Goal: Task Accomplishment & Management: Use online tool/utility

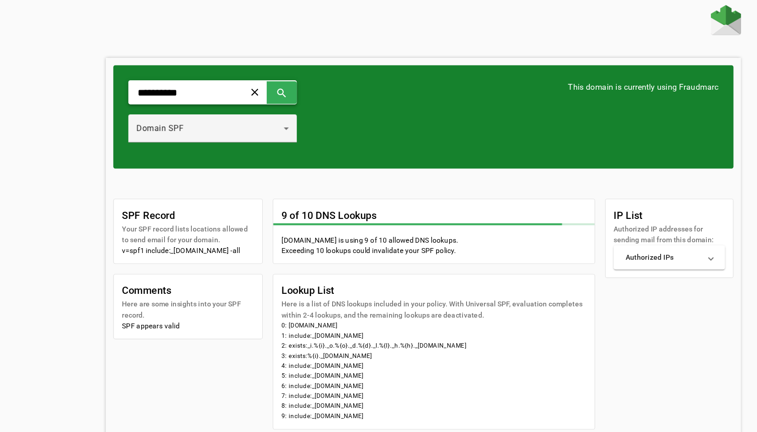
click at [606, 29] on img at bounding box center [649, 17] width 27 height 27
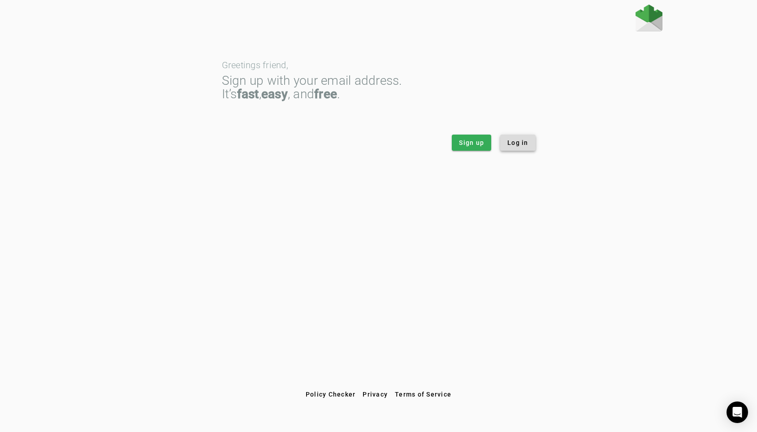
click at [527, 139] on span "Log in" at bounding box center [518, 142] width 21 height 9
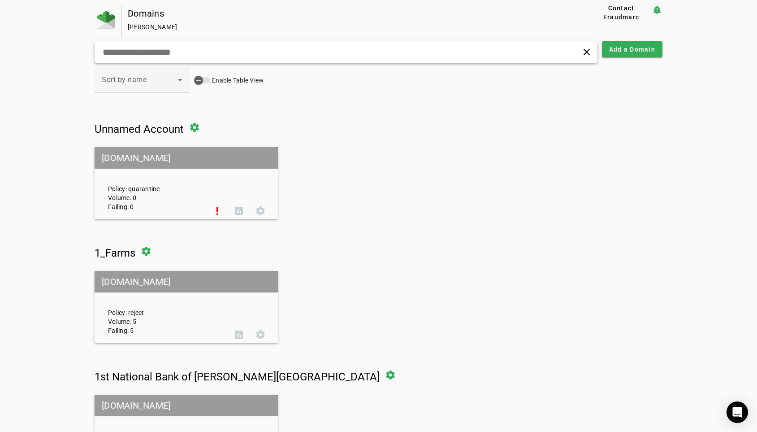
click at [159, 56] on input "text" at bounding box center [240, 52] width 277 height 11
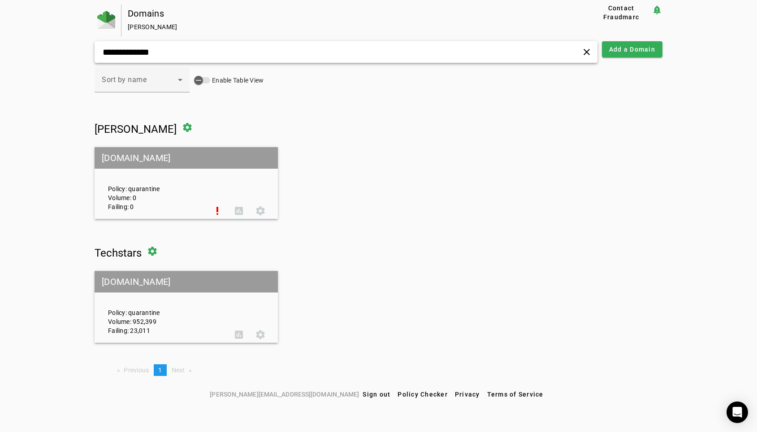
type input "**********"
click at [155, 281] on mat-grid-tile-header "techstars.com" at bounding box center [186, 282] width 183 height 22
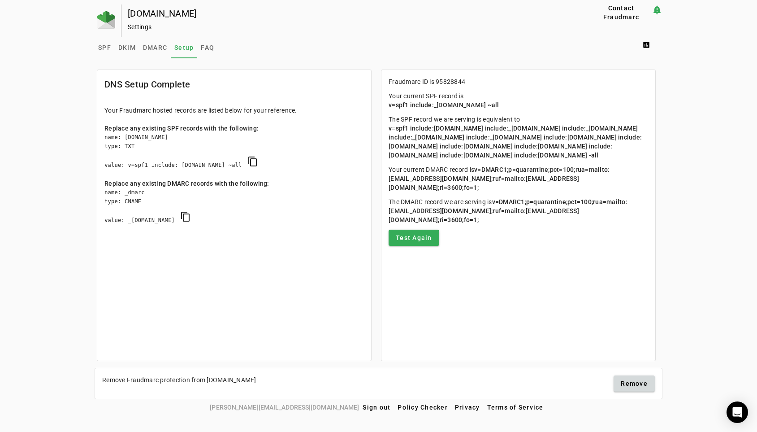
drag, startPoint x: 390, startPoint y: 128, endPoint x: 406, endPoint y: 165, distance: 40.2
click at [406, 160] on p "The SPF record we are serving is equivalent to v=spf1 include:3089456.spf06.hub…" at bounding box center [519, 137] width 260 height 45
copy span "v=spf1 include:3089456.spf06.hubspotemail.net include:_spf.google.com include:_…"
click at [406, 160] on p "The SPF record we are serving is equivalent to v=spf1 include:3089456.spf06.hub…" at bounding box center [519, 137] width 260 height 45
drag, startPoint x: 409, startPoint y: 165, endPoint x: 391, endPoint y: 130, distance: 39.3
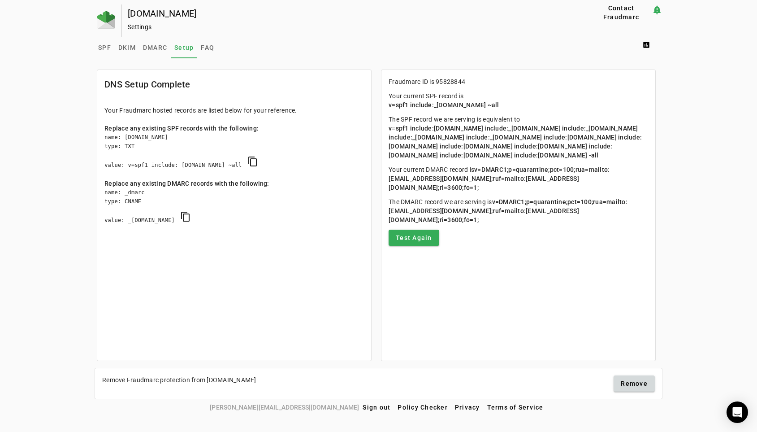
click at [391, 130] on p "The SPF record we are serving is equivalent to v=spf1 include:3089456.spf06.hub…" at bounding box center [519, 137] width 260 height 45
copy span "v=spf1 include:3089456.spf06.hubspotemail.net include:_spf.google.com include:_…"
